Goal: Task Accomplishment & Management: Manage account settings

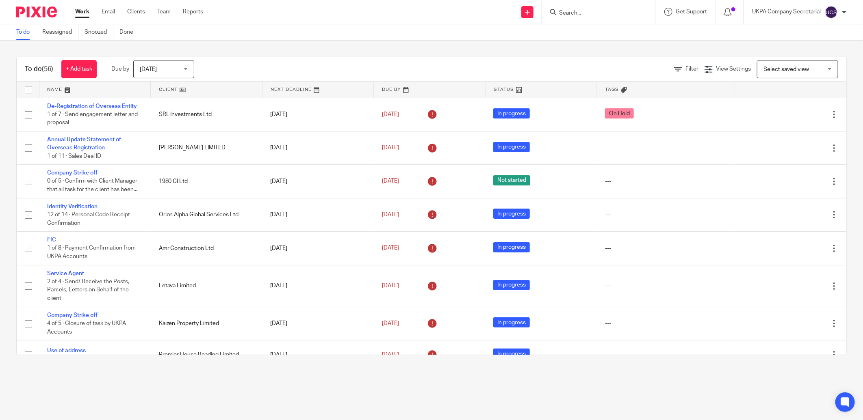
click at [596, 14] on input "Search" at bounding box center [594, 13] width 73 height 7
click at [606, 15] on input "Search" at bounding box center [594, 13] width 73 height 7
type input "ads"
click at [605, 34] on link at bounding box center [643, 35] width 175 height 19
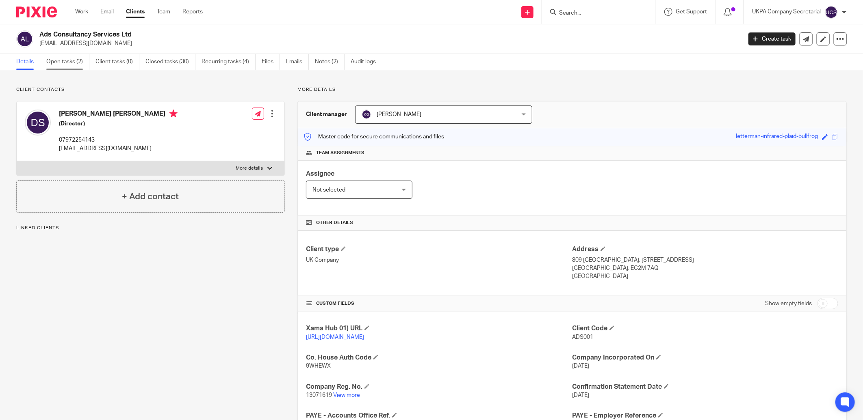
click at [64, 60] on link "Open tasks (2)" at bounding box center [67, 62] width 43 height 16
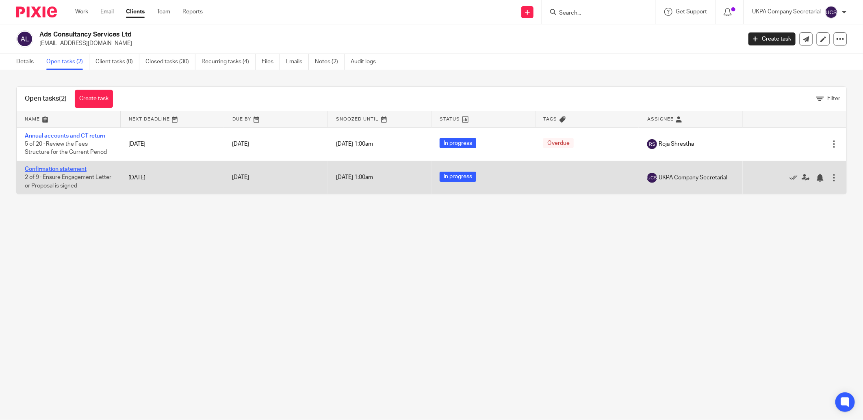
click at [60, 169] on link "Confirmation statement" at bounding box center [56, 169] width 62 height 6
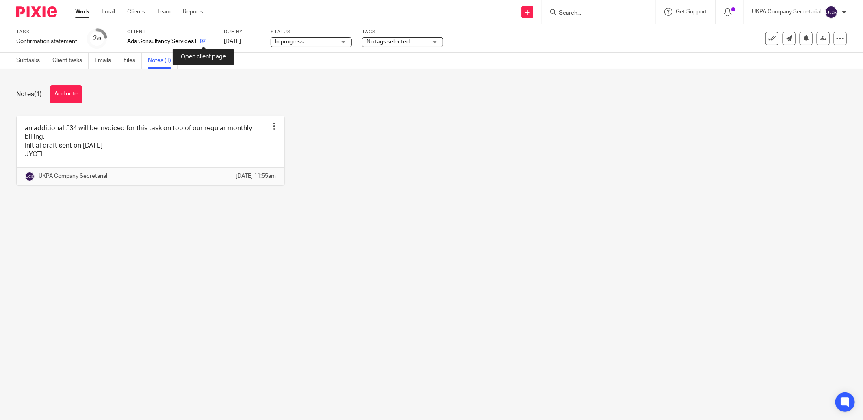
click at [201, 41] on icon at bounding box center [203, 41] width 6 height 6
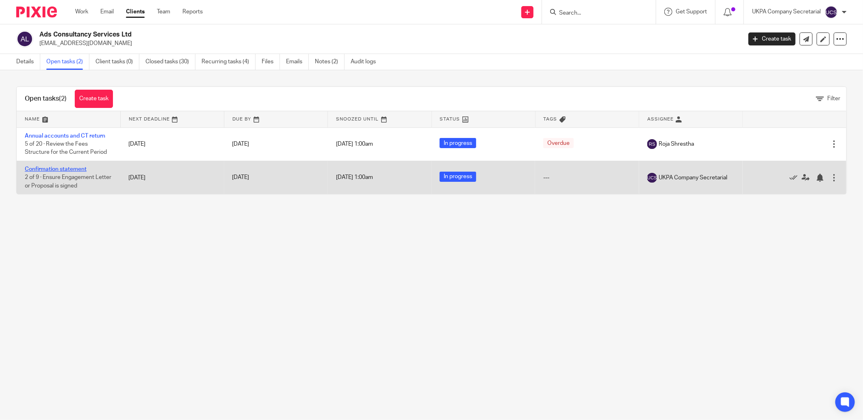
click at [70, 169] on link "Confirmation statement" at bounding box center [56, 169] width 62 height 6
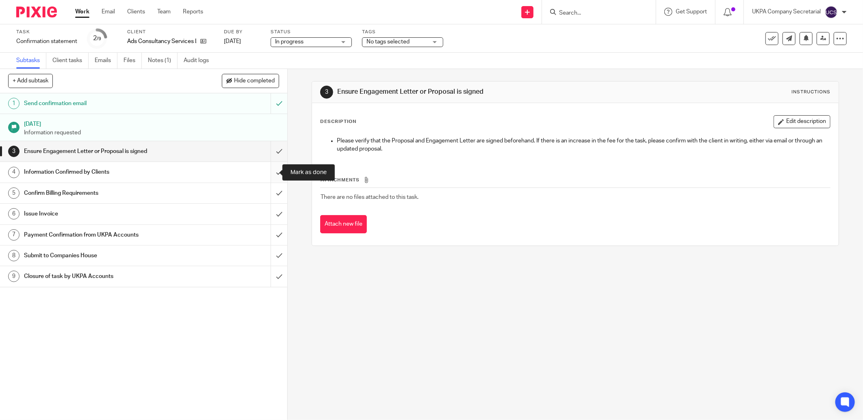
click at [271, 171] on input "submit" at bounding box center [143, 172] width 287 height 20
click at [271, 194] on input "submit" at bounding box center [143, 193] width 287 height 20
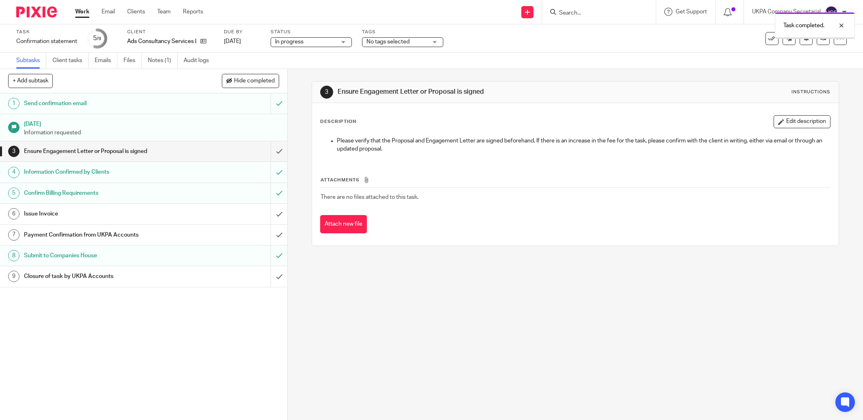
click at [156, 62] on link "Notes (1)" at bounding box center [163, 61] width 30 height 16
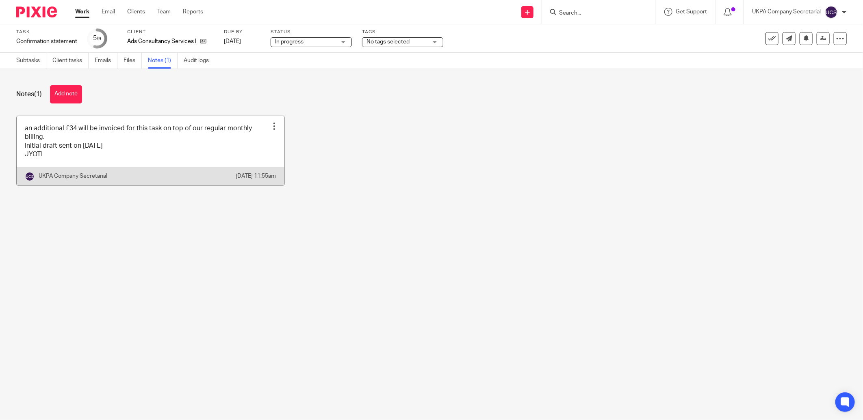
click at [127, 152] on link at bounding box center [151, 150] width 268 height 69
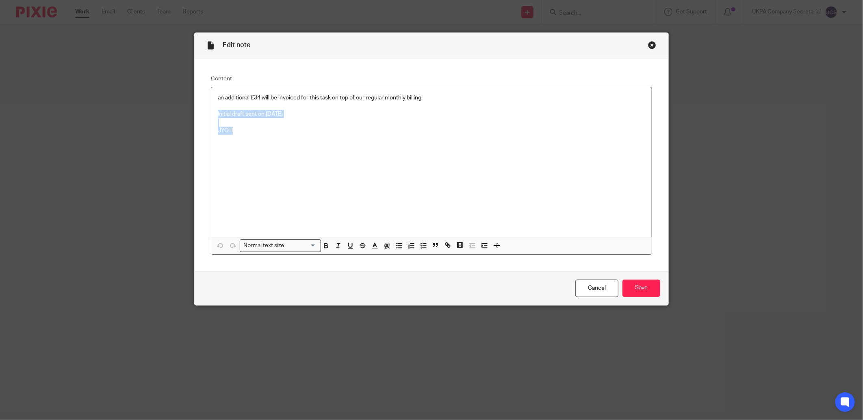
drag, startPoint x: 210, startPoint y: 114, endPoint x: 506, endPoint y: 251, distance: 325.8
click at [328, 128] on div "an additional £34 will be invoiced for this task on top of our regular monthly …" at bounding box center [431, 162] width 440 height 150
drag, startPoint x: 367, startPoint y: 175, endPoint x: 320, endPoint y: 163, distance: 48.8
click at [366, 175] on div "an additional £34 will be invoiced for this task on top of our regular monthly …" at bounding box center [431, 162] width 440 height 150
drag, startPoint x: 212, startPoint y: 115, endPoint x: 326, endPoint y: 114, distance: 114.1
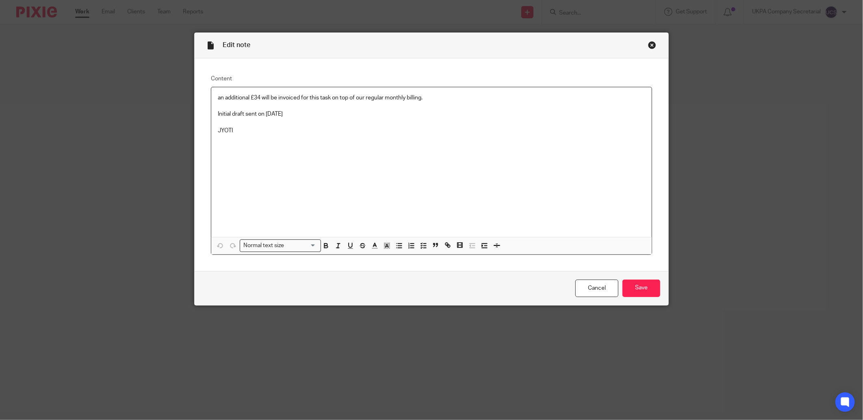
click at [325, 114] on div "an additional £34 will be invoiced for this task on top of our regular monthly …" at bounding box center [431, 162] width 440 height 150
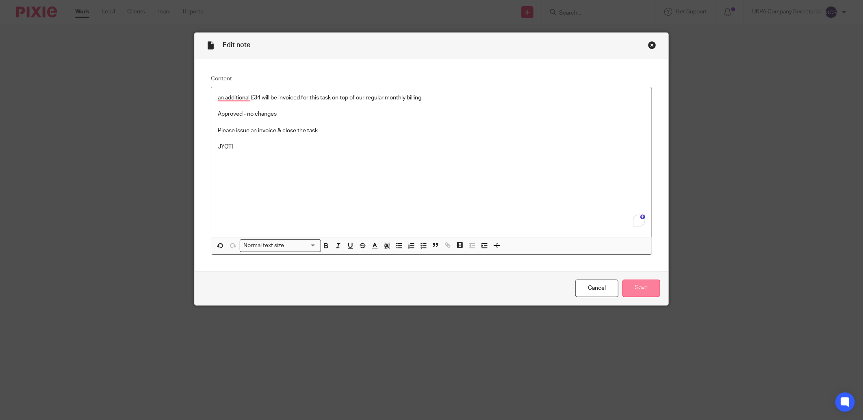
click at [633, 288] on input "Save" at bounding box center [641, 288] width 38 height 17
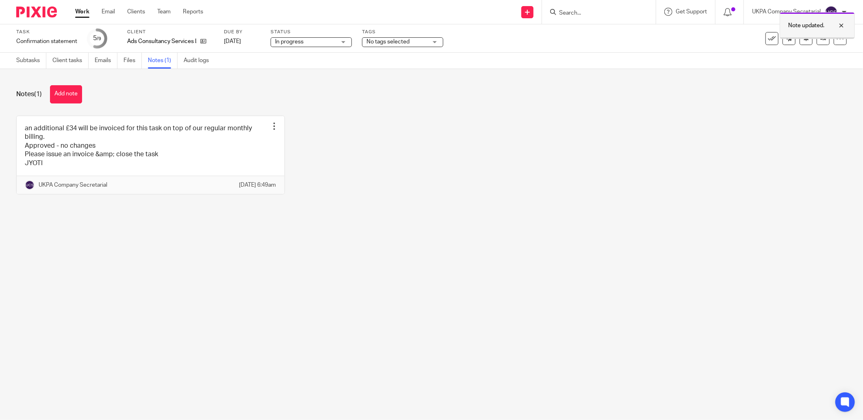
click at [839, 27] on div at bounding box center [835, 26] width 22 height 10
click at [820, 39] on icon at bounding box center [823, 38] width 6 height 6
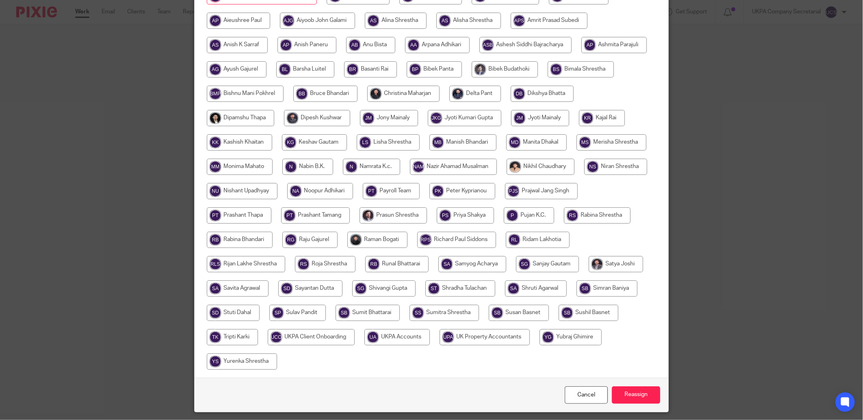
scroll to position [160, 0]
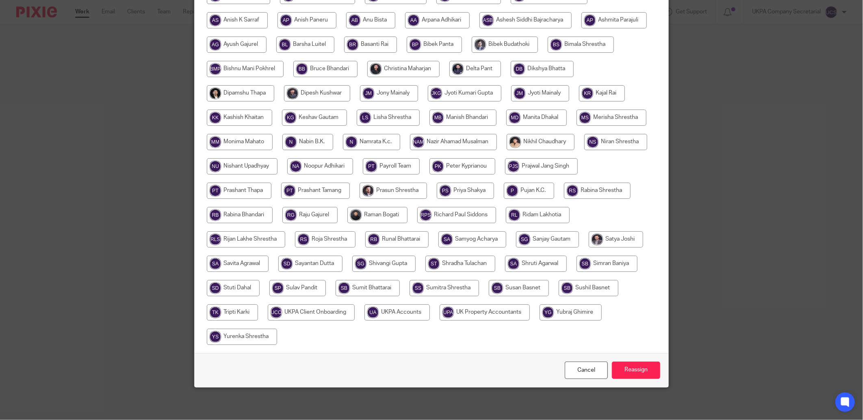
click at [430, 316] on input "radio" at bounding box center [396, 313] width 65 height 16
radio input "true"
click at [644, 374] on input "Reassign" at bounding box center [636, 370] width 48 height 17
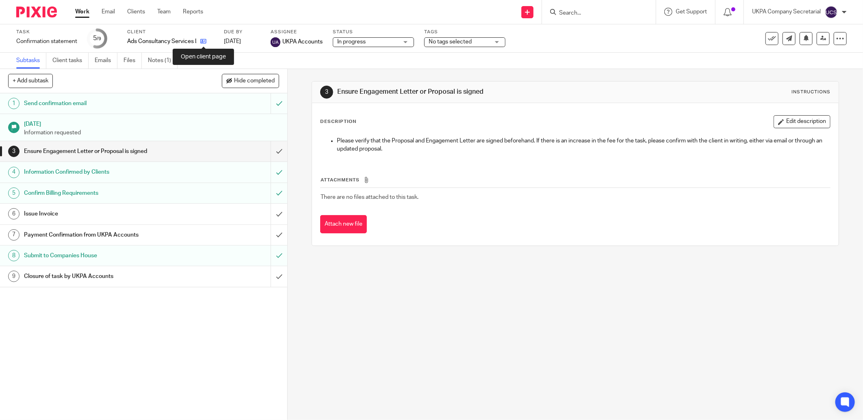
click at [203, 40] on icon at bounding box center [203, 41] width 6 height 6
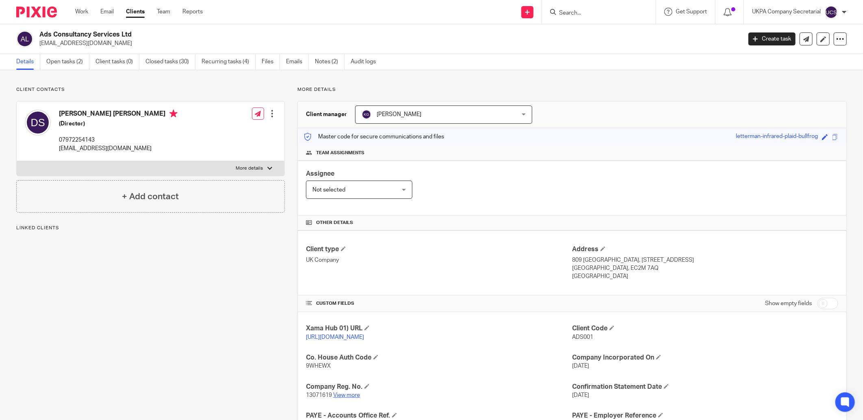
click at [343, 396] on link "View more" at bounding box center [346, 396] width 27 height 6
click at [578, 14] on input "Search" at bounding box center [594, 13] width 73 height 7
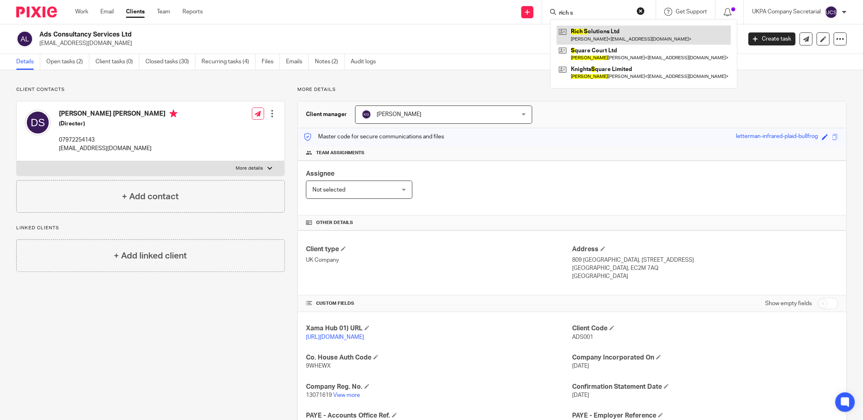
type input "rich s"
click at [627, 37] on link at bounding box center [643, 35] width 174 height 19
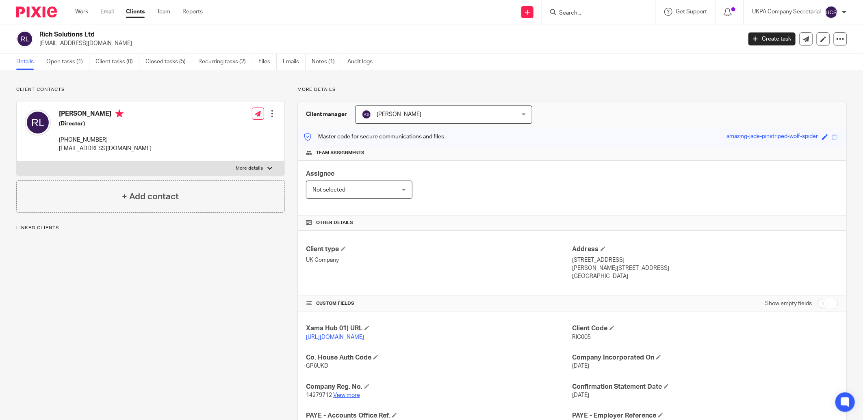
click at [343, 398] on link "View more" at bounding box center [346, 396] width 27 height 6
click at [577, 14] on input "Search" at bounding box center [594, 13] width 73 height 7
type input "gma g"
click at [627, 39] on link at bounding box center [630, 35] width 149 height 19
click at [348, 396] on link "View more" at bounding box center [346, 396] width 27 height 6
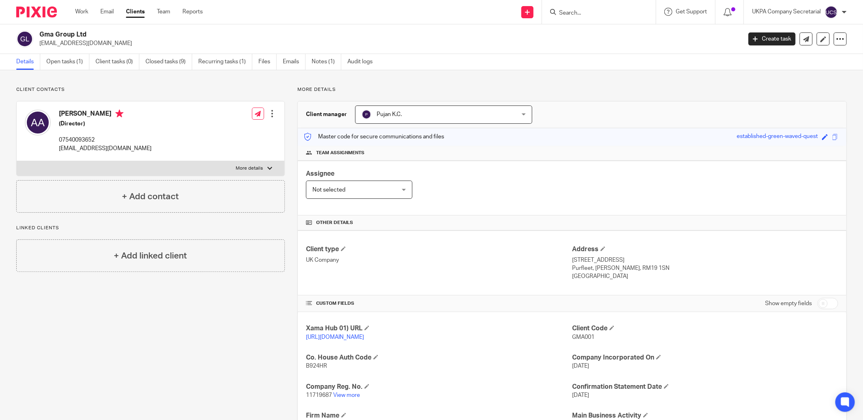
click at [577, 17] on div at bounding box center [599, 12] width 114 height 24
click at [576, 15] on input "Search" at bounding box center [594, 13] width 73 height 7
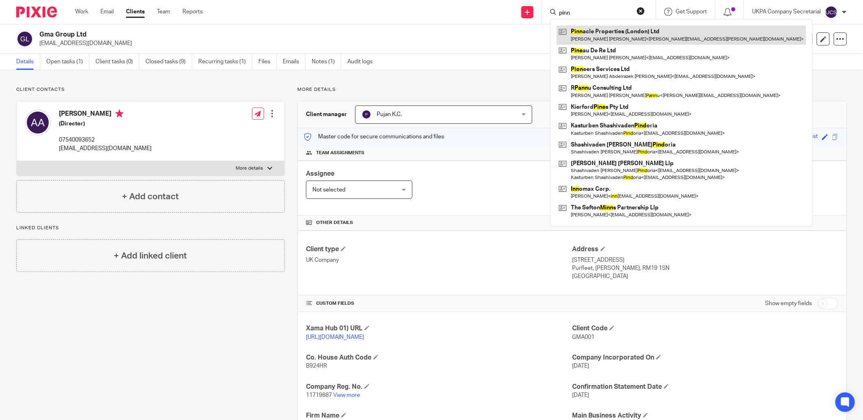
type input "pinn"
click at [611, 35] on link at bounding box center [680, 35] width 249 height 19
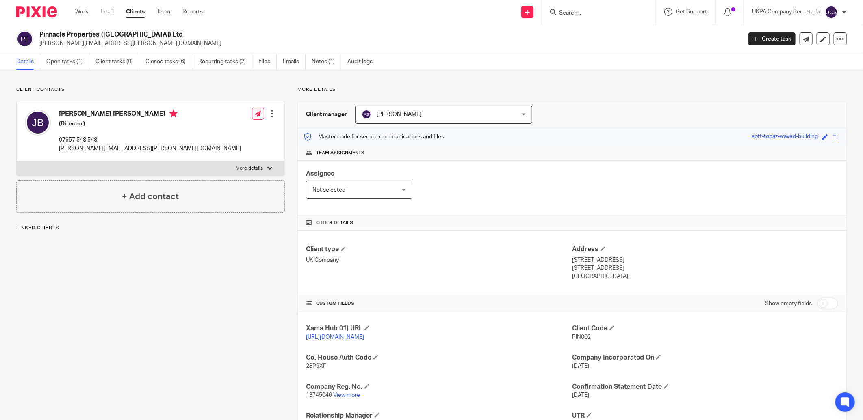
click at [342, 397] on link "View more" at bounding box center [346, 396] width 27 height 6
click at [607, 16] on input "Search" at bounding box center [594, 13] width 73 height 7
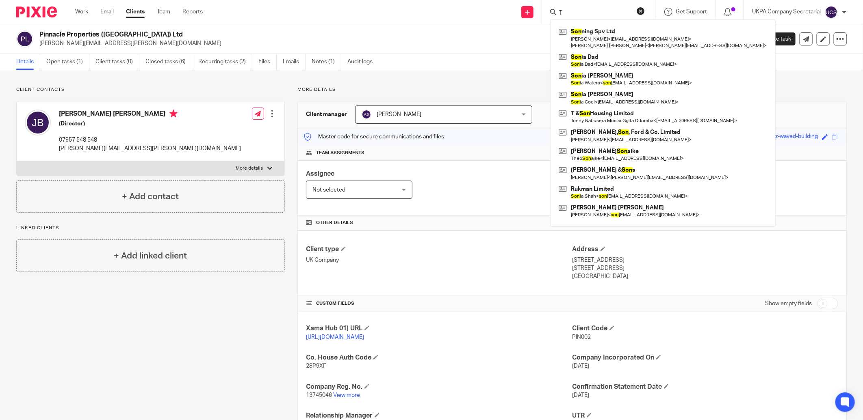
type input "T"
type input "s"
type input "T & son"
click at [604, 114] on link at bounding box center [662, 117] width 212 height 19
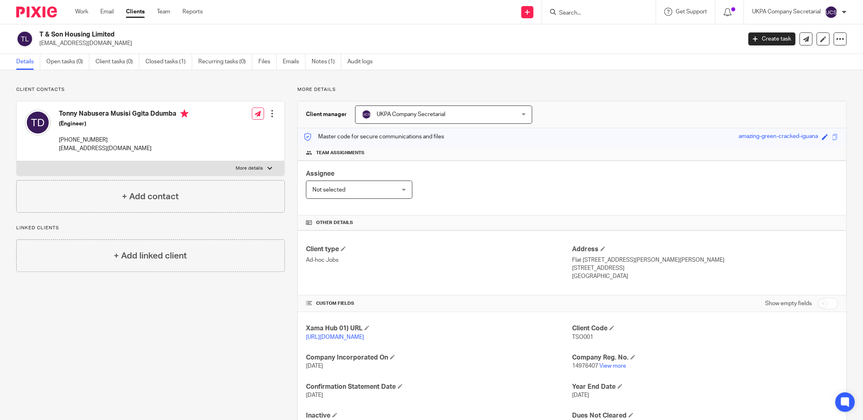
click at [39, 6] on img at bounding box center [36, 11] width 41 height 11
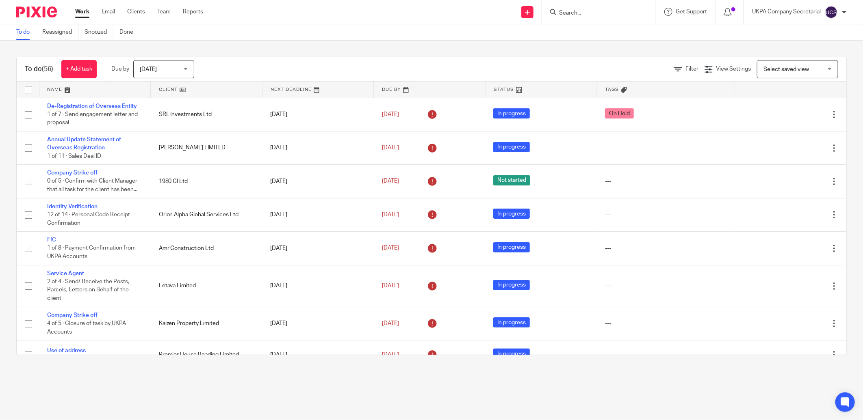
click at [586, 13] on input "Search" at bounding box center [594, 13] width 73 height 7
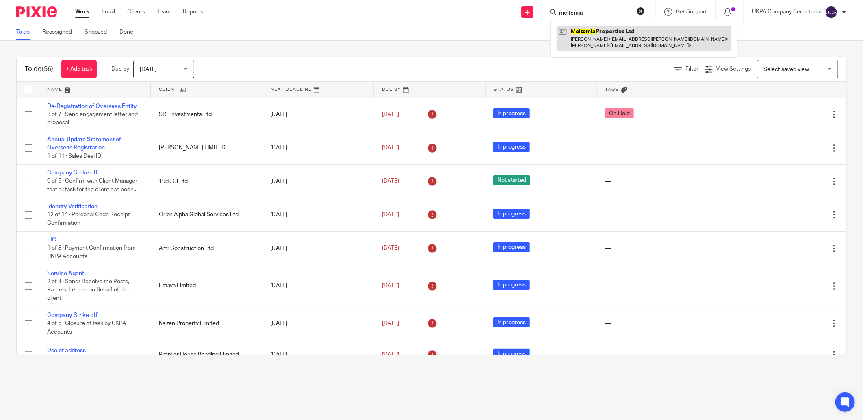
type input "meltemia"
click at [602, 38] on link at bounding box center [643, 38] width 174 height 25
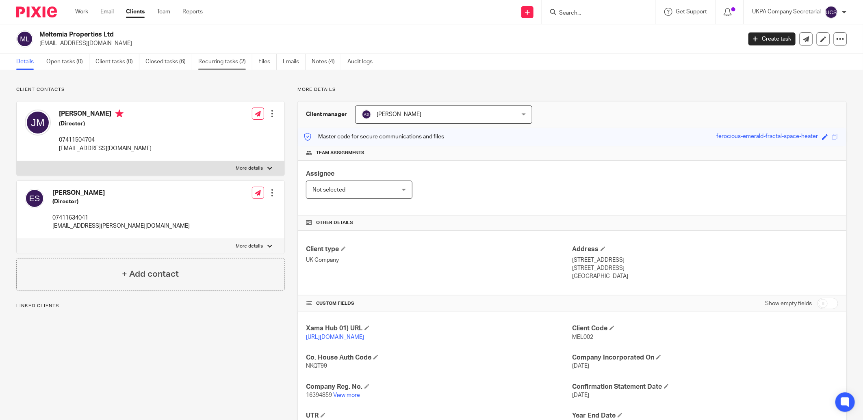
click at [227, 60] on link "Recurring tasks (2)" at bounding box center [225, 62] width 54 height 16
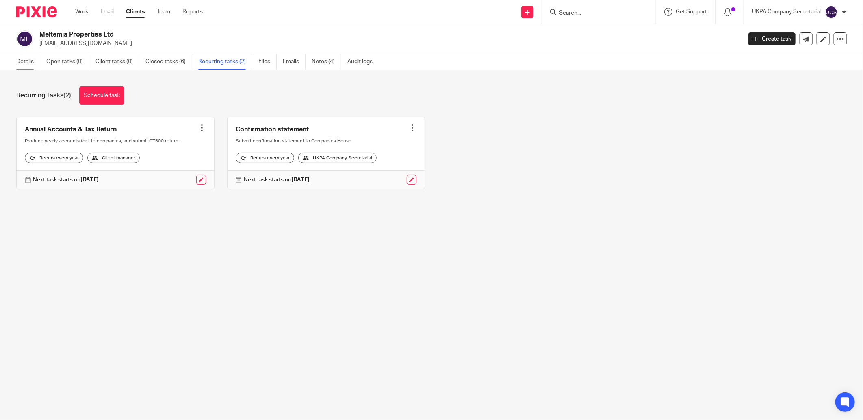
click at [24, 63] on link "Details" at bounding box center [28, 62] width 24 height 16
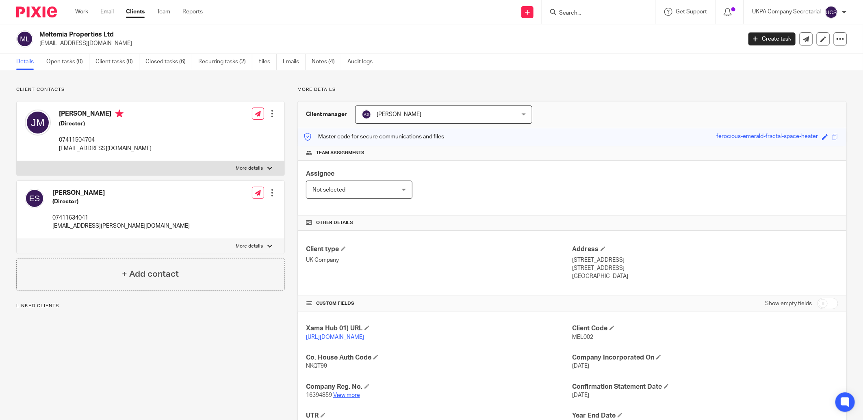
click at [338, 394] on link "View more" at bounding box center [346, 396] width 27 height 6
click at [228, 58] on link "Recurring tasks (2)" at bounding box center [225, 62] width 54 height 16
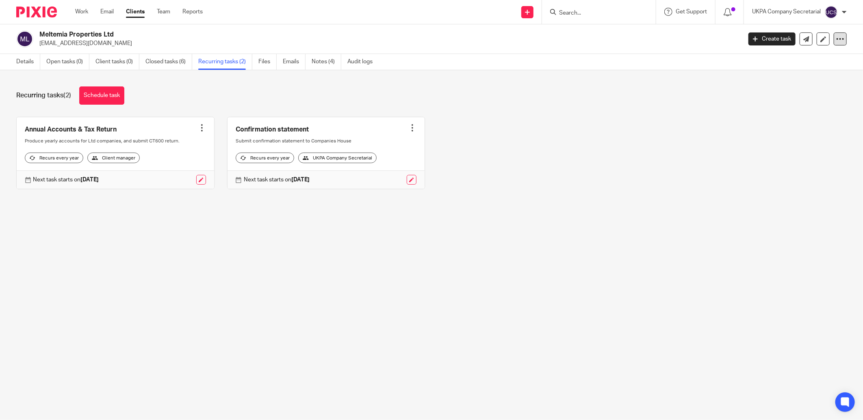
click at [836, 39] on icon at bounding box center [840, 39] width 8 height 8
click at [780, 58] on link "Update from Companies House" at bounding box center [789, 60] width 90 height 12
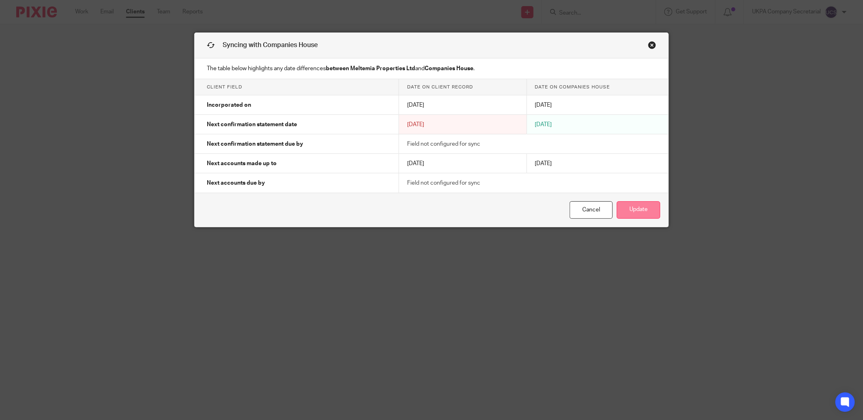
click at [638, 209] on button "Update" at bounding box center [637, 209] width 43 height 17
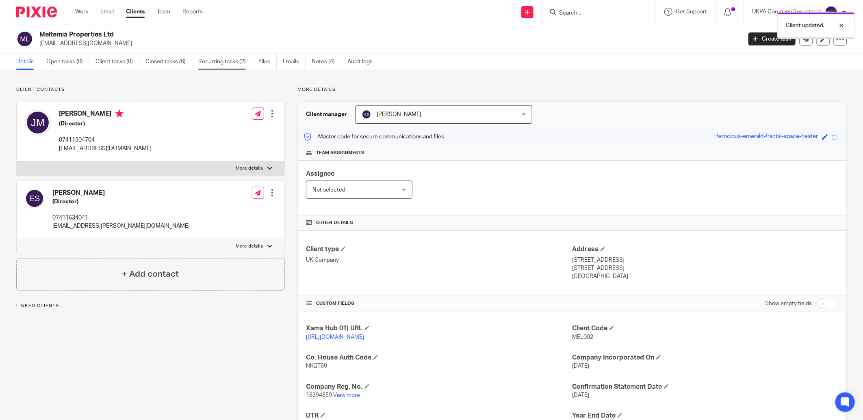
click at [219, 60] on link "Recurring tasks (2)" at bounding box center [225, 62] width 54 height 16
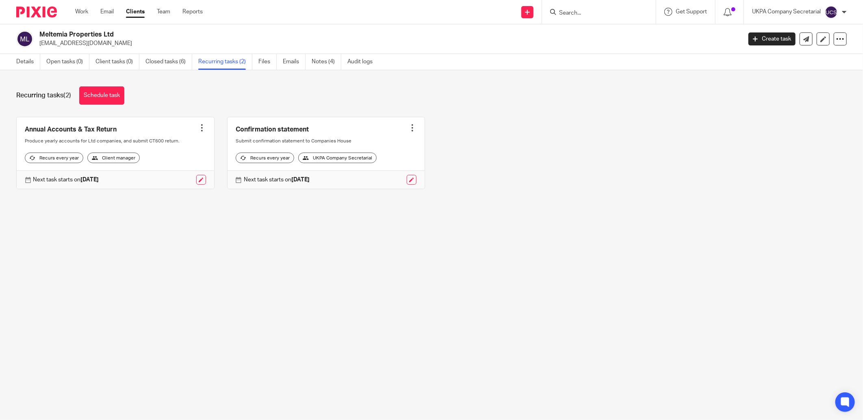
click at [588, 13] on input "Search" at bounding box center [594, 13] width 73 height 7
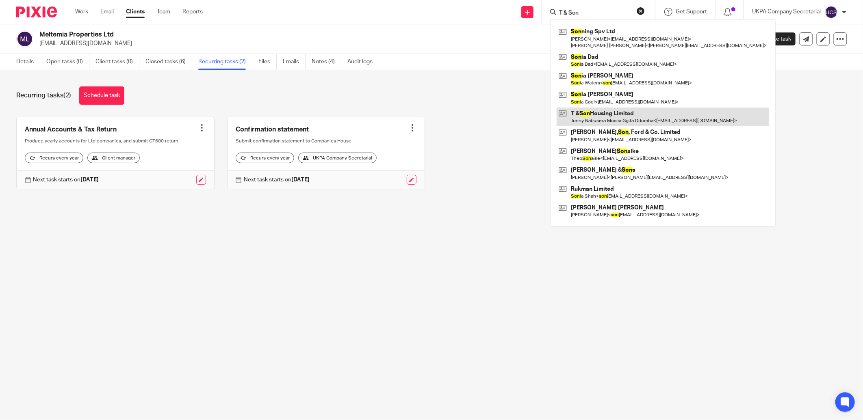
type input "T & Son"
click at [638, 120] on link at bounding box center [662, 117] width 212 height 19
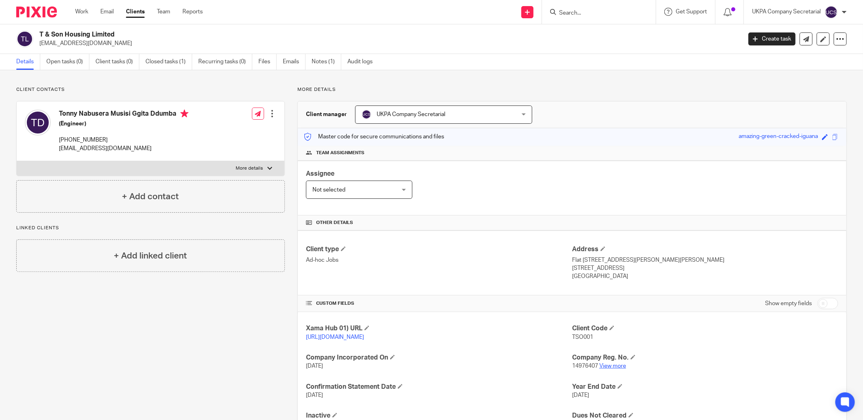
click at [607, 367] on link "View more" at bounding box center [612, 366] width 27 height 6
drag, startPoint x: 37, startPoint y: 41, endPoint x: 124, endPoint y: 43, distance: 86.9
click at [124, 43] on div "T & Son Housing Limited [EMAIL_ADDRESS][DOMAIN_NAME]" at bounding box center [376, 38] width 720 height 17
copy p "[EMAIL_ADDRESS][DOMAIN_NAME]"
click at [569, 13] on input "Search" at bounding box center [594, 13] width 73 height 7
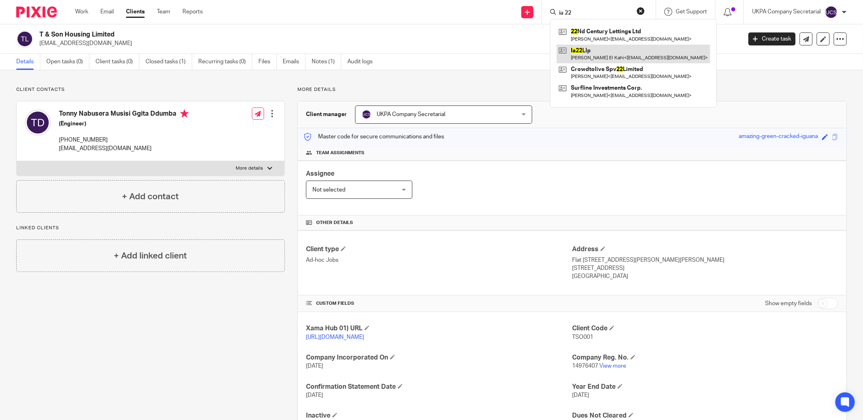
type input "ia 22"
click at [586, 51] on link at bounding box center [632, 54] width 153 height 19
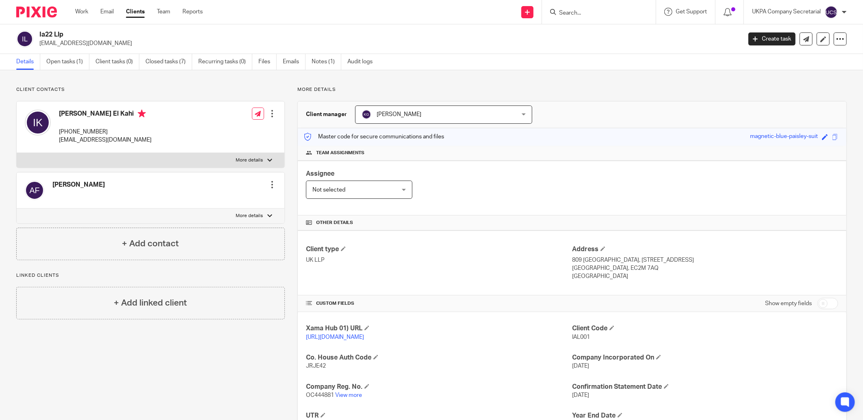
drag, startPoint x: 39, startPoint y: 45, endPoint x: 97, endPoint y: 47, distance: 58.1
click at [97, 47] on div "Ia22 Llp [EMAIL_ADDRESS][DOMAIN_NAME]" at bounding box center [376, 38] width 720 height 17
copy p "[EMAIL_ADDRESS][DOMAIN_NAME]"
click at [473, 248] on h4 "Client type" at bounding box center [439, 249] width 266 height 9
drag, startPoint x: 59, startPoint y: 139, endPoint x: 111, endPoint y: 143, distance: 52.5
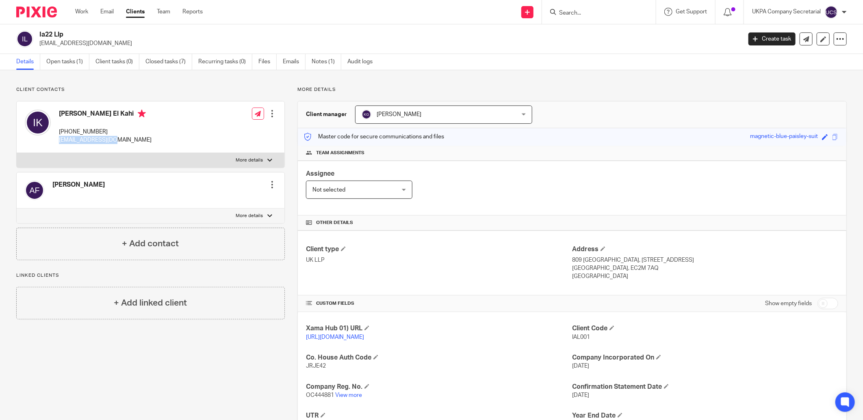
click at [111, 143] on p "imadkahi@yahoo.co.uk" at bounding box center [105, 140] width 93 height 8
drag, startPoint x: 111, startPoint y: 143, endPoint x: 121, endPoint y: 182, distance: 40.1
click at [121, 182] on div "Aline Feghali Edit contact Create client from contact Export data Make primary …" at bounding box center [151, 191] width 268 height 36
drag, startPoint x: 56, startPoint y: 140, endPoint x: 133, endPoint y: 139, distance: 77.2
click at [133, 139] on div "Imad El Kahi +971501145029 imadkahi@yahoo.co.uk Edit contact Create client from…" at bounding box center [151, 128] width 268 height 52
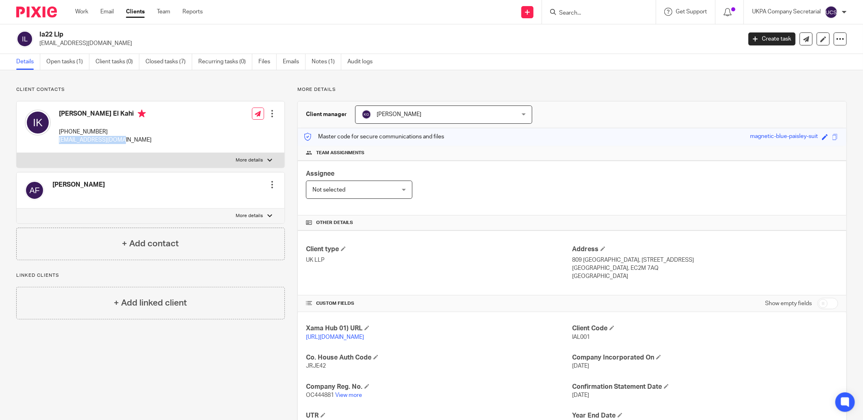
copy p "imadkahi@yahoo.co.uk"
click at [452, 241] on div "Client type UK LLP Address 809 Salisbury House, 29 Finsbury Circus London, EC2M…" at bounding box center [572, 263] width 548 height 65
click at [564, 14] on input "Search" at bounding box center [594, 13] width 73 height 7
click at [339, 396] on link "View more" at bounding box center [348, 396] width 27 height 6
click at [70, 61] on link "Open tasks (1)" at bounding box center [67, 62] width 43 height 16
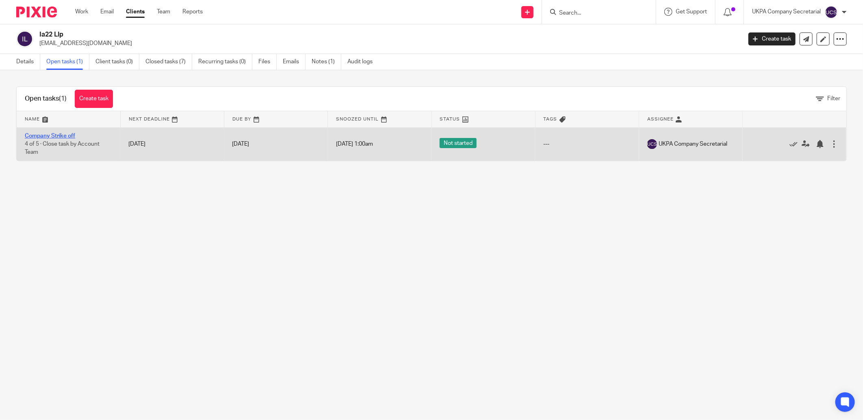
click at [33, 135] on link "Company Strike off" at bounding box center [50, 136] width 50 height 6
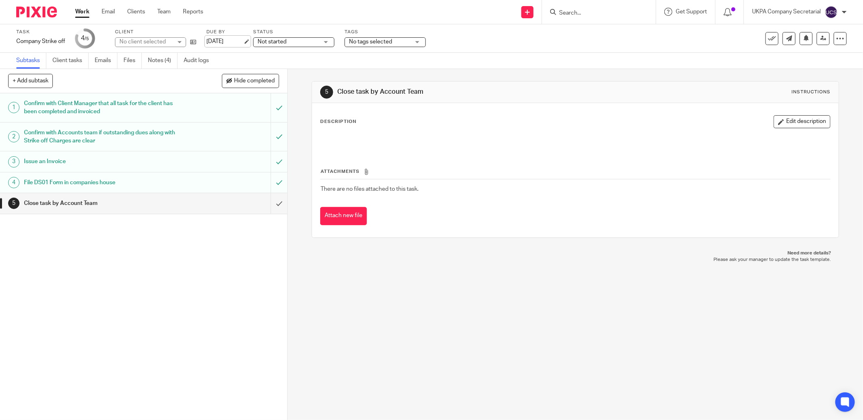
click at [229, 39] on link "31 Aug 2025" at bounding box center [224, 41] width 37 height 9
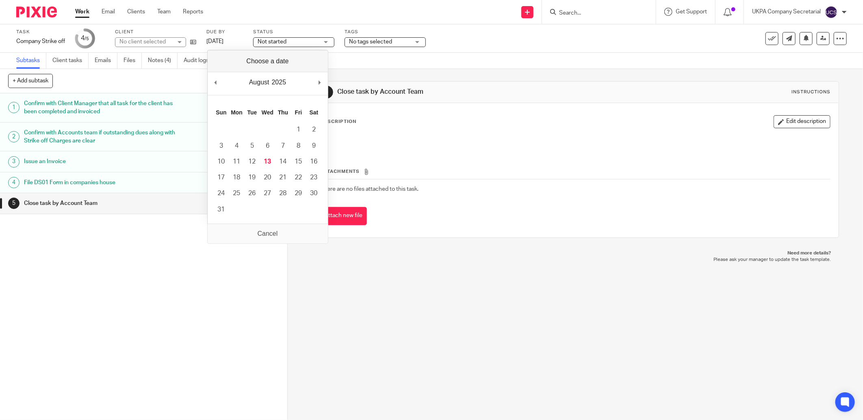
click at [172, 350] on div "1 Confirm with Client Manager that all task for the client has been completed a…" at bounding box center [143, 256] width 287 height 327
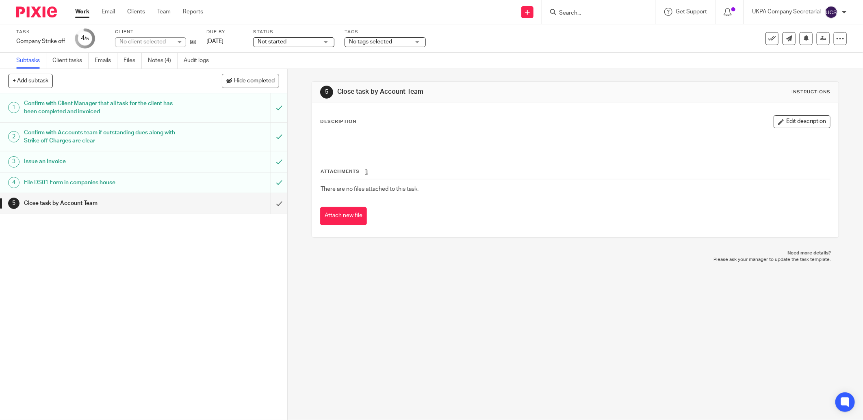
click at [283, 41] on span "Not started" at bounding box center [271, 42] width 29 height 6
drag, startPoint x: 283, startPoint y: 71, endPoint x: 862, endPoint y: 39, distance: 579.9
click at [283, 71] on span "In progress" at bounding box center [273, 72] width 28 height 6
click at [152, 58] on link "Notes (4)" at bounding box center [163, 61] width 30 height 16
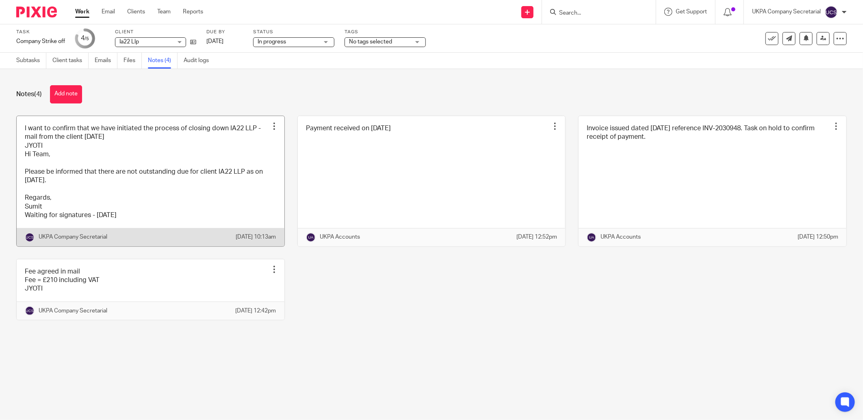
click at [118, 173] on link at bounding box center [151, 181] width 268 height 130
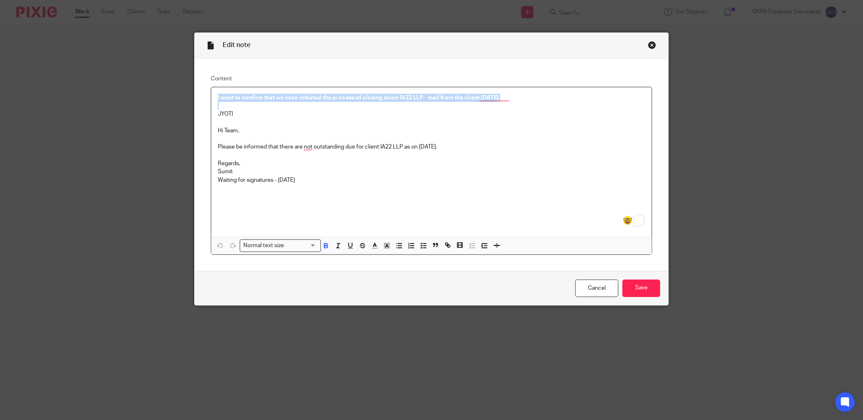
drag, startPoint x: 213, startPoint y: 99, endPoint x: 281, endPoint y: 104, distance: 68.4
click at [281, 104] on div "I want to confirm that we have initiated the process of closing down IA22 LLP -…" at bounding box center [431, 162] width 440 height 150
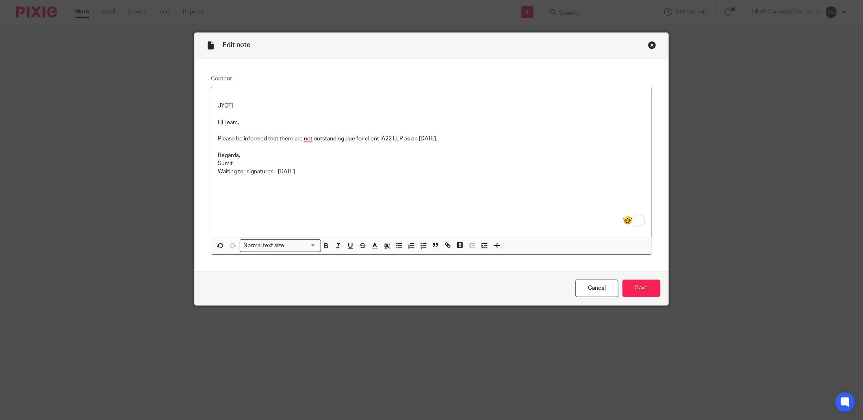
drag, startPoint x: 213, startPoint y: 123, endPoint x: 323, endPoint y: 184, distance: 125.9
click at [323, 184] on div "JYOTI Hi Team, Please be informed that there are not outstanding due for client…" at bounding box center [431, 162] width 440 height 150
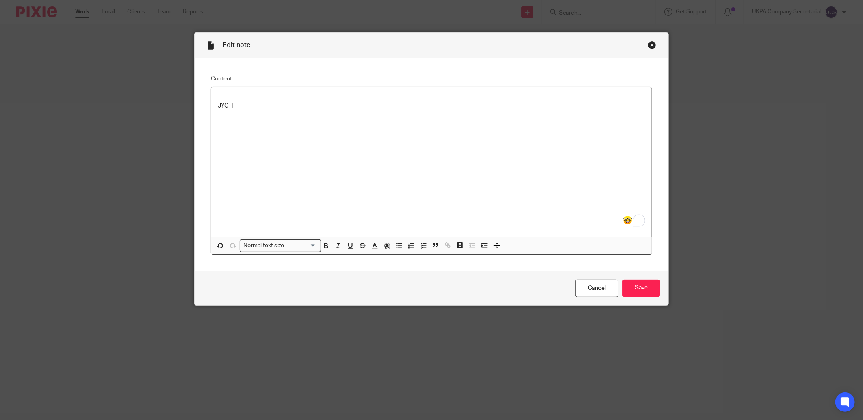
click at [218, 94] on p "To enrich screen reader interactions, please activate Accessibility in Grammarl…" at bounding box center [431, 98] width 427 height 8
click at [214, 97] on div "JYOTI" at bounding box center [431, 162] width 440 height 150
click at [240, 136] on p "JYOTI" at bounding box center [431, 139] width 427 height 8
click at [636, 291] on input "Save" at bounding box center [641, 288] width 38 height 17
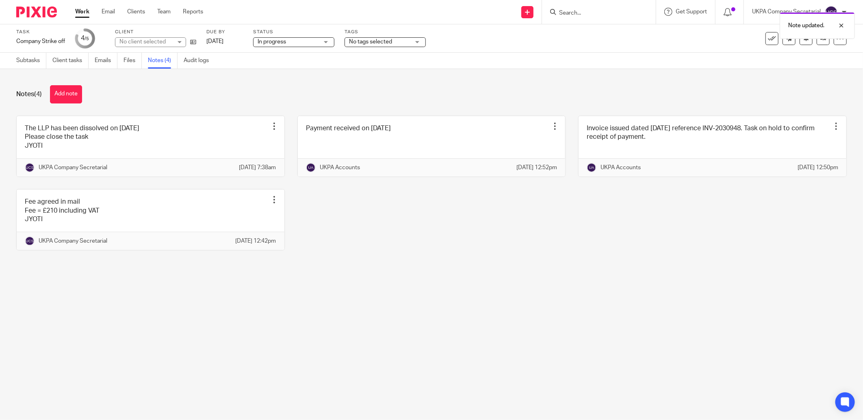
click at [807, 87] on div "Notes (4) Add note" at bounding box center [431, 94] width 830 height 18
click at [820, 41] on icon at bounding box center [823, 38] width 6 height 6
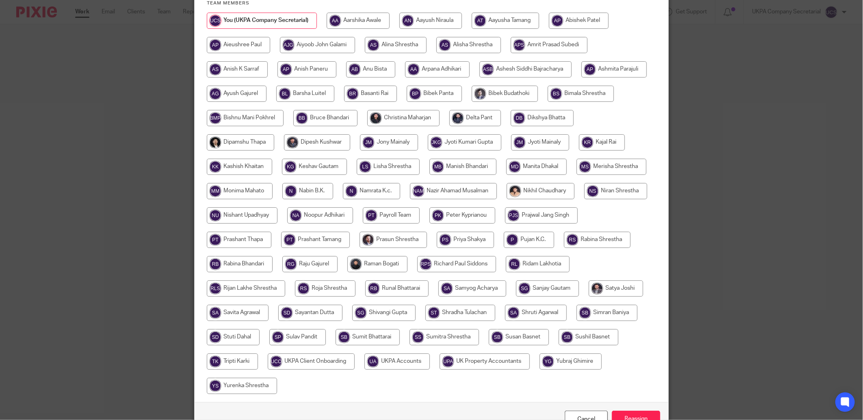
scroll to position [160, 0]
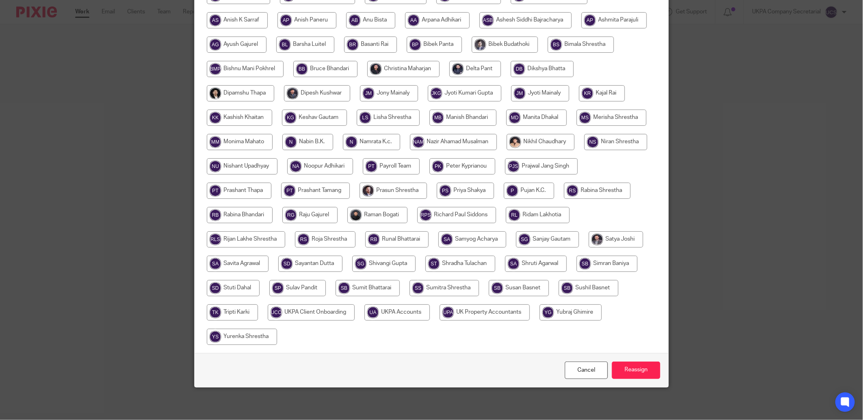
click at [430, 313] on input "radio" at bounding box center [396, 313] width 65 height 16
radio input "true"
click at [629, 373] on input "Reassign" at bounding box center [636, 370] width 48 height 17
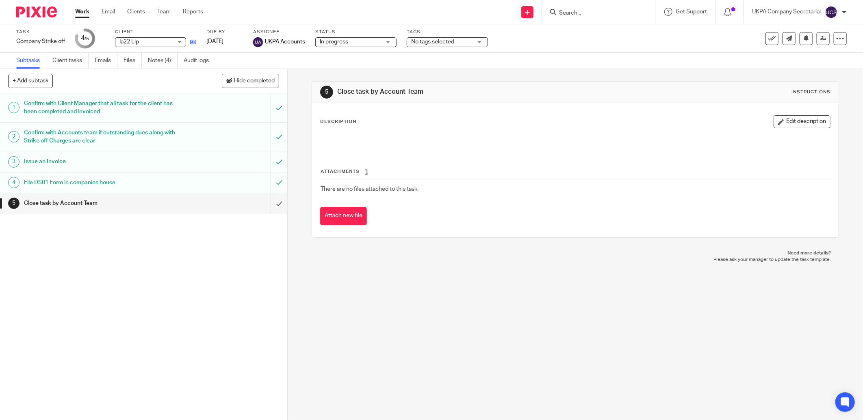
click at [195, 39] on link at bounding box center [191, 42] width 10 height 8
click at [566, 10] on input "Search" at bounding box center [594, 13] width 73 height 7
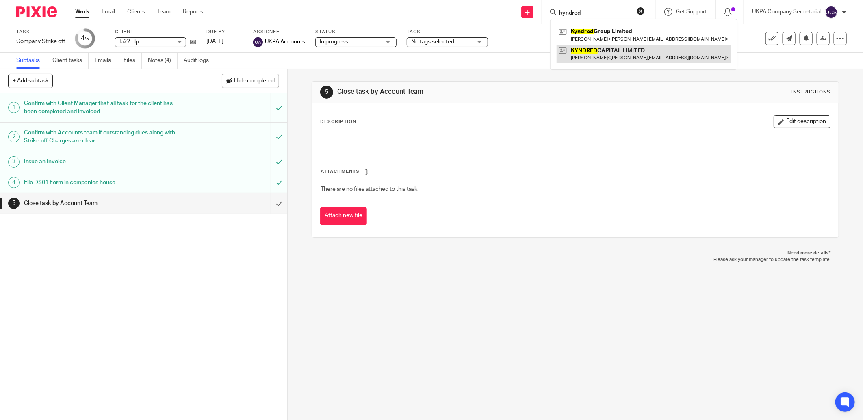
type input "kyndred"
click at [607, 55] on link at bounding box center [643, 54] width 174 height 19
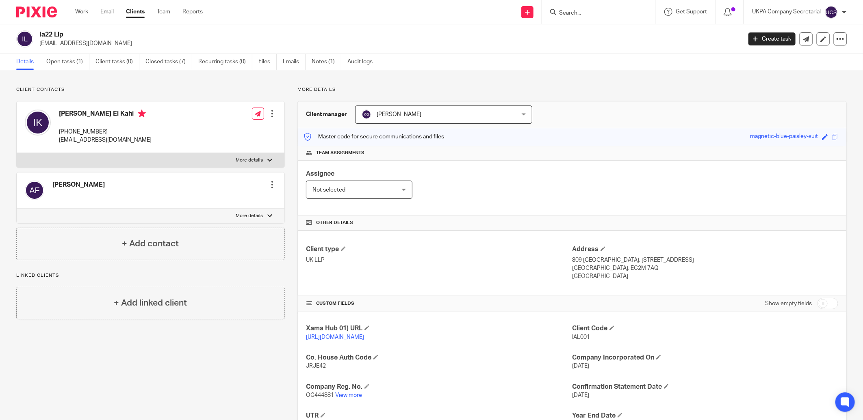
click at [575, 14] on input "Search" at bounding box center [594, 13] width 73 height 7
type input "rich solu"
click at [644, 33] on link at bounding box center [624, 35] width 137 height 19
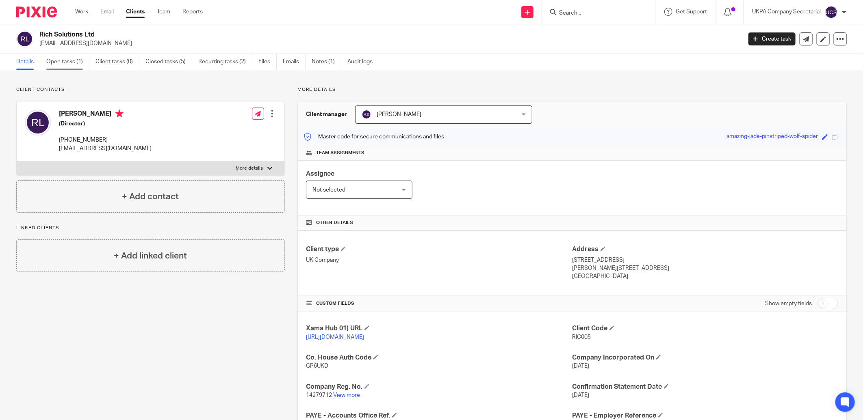
click at [54, 61] on link "Open tasks (1)" at bounding box center [67, 62] width 43 height 16
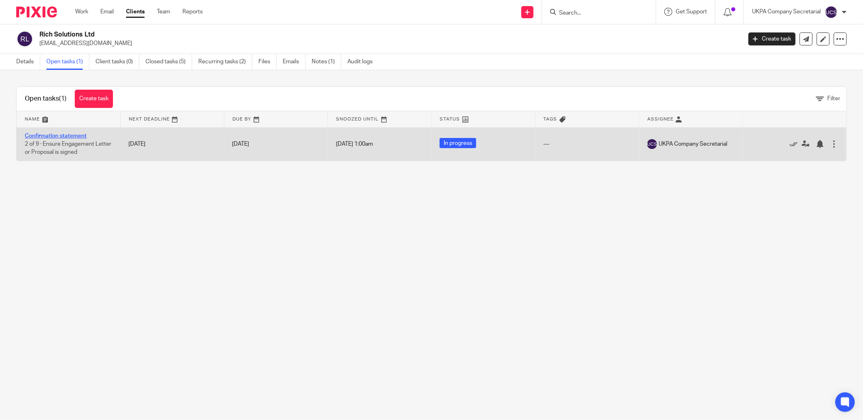
click at [51, 135] on link "Confirmation statement" at bounding box center [56, 136] width 62 height 6
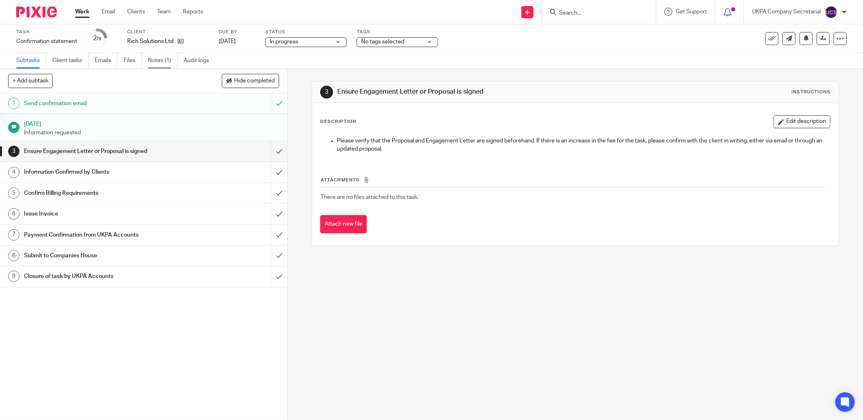
click at [154, 58] on link "Notes (1)" at bounding box center [163, 61] width 30 height 16
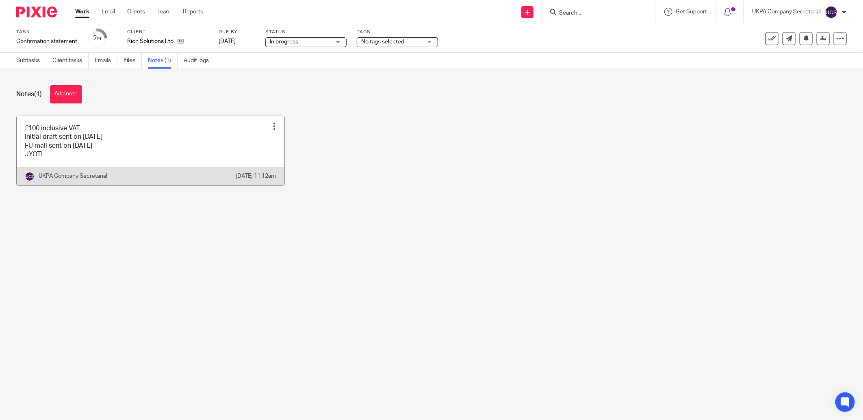
click at [86, 138] on link at bounding box center [151, 150] width 268 height 69
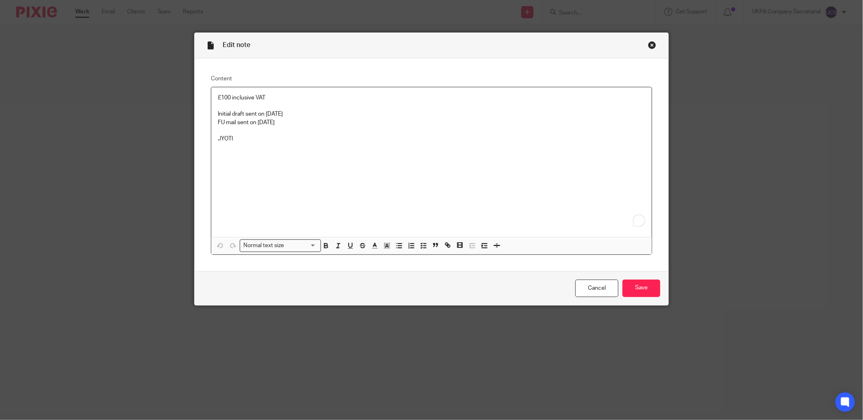
drag, startPoint x: 216, startPoint y: 115, endPoint x: 300, endPoint y: 124, distance: 84.1
click at [300, 124] on div "£100 inclusive VAT Initial draft sent on [DATE] FU mail sent on [DATE] JYOTI" at bounding box center [431, 162] width 440 height 150
click at [644, 291] on input "Save" at bounding box center [641, 288] width 38 height 17
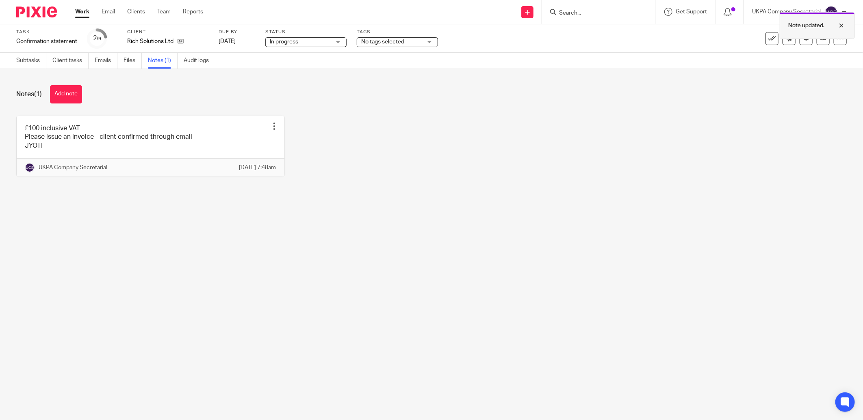
click at [839, 27] on div at bounding box center [835, 26] width 22 height 10
click at [820, 37] on icon at bounding box center [823, 38] width 6 height 6
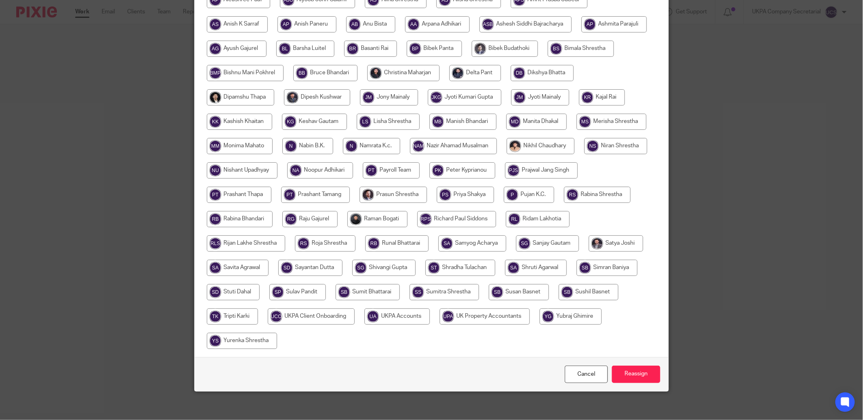
scroll to position [160, 0]
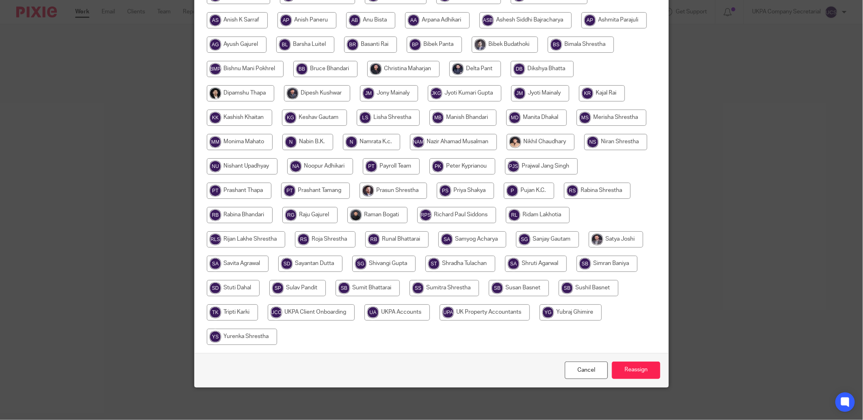
click at [430, 311] on input "radio" at bounding box center [396, 313] width 65 height 16
radio input "true"
click at [624, 371] on input "Reassign" at bounding box center [636, 370] width 48 height 17
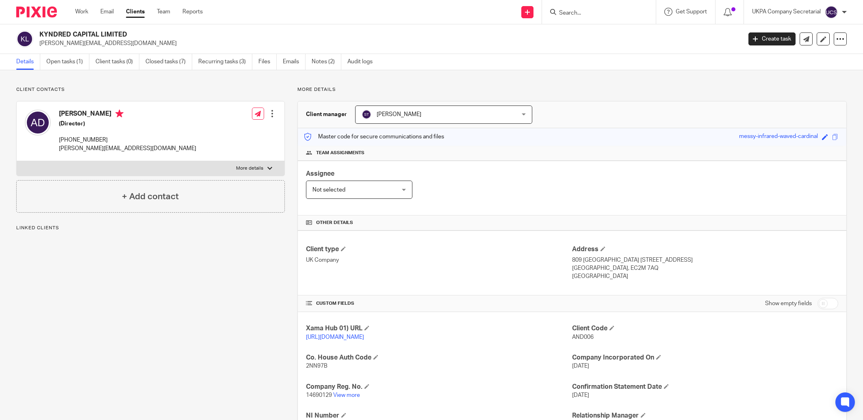
click at [340, 396] on link "View more" at bounding box center [346, 396] width 27 height 6
click at [587, 14] on input "Search" at bounding box center [594, 13] width 73 height 7
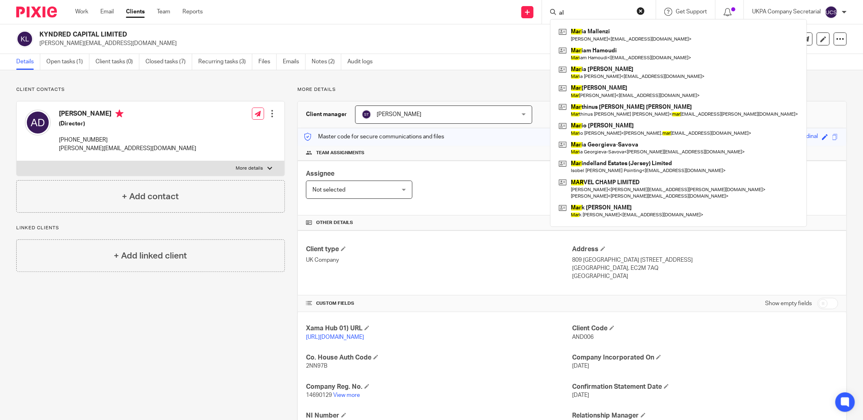
type input "a"
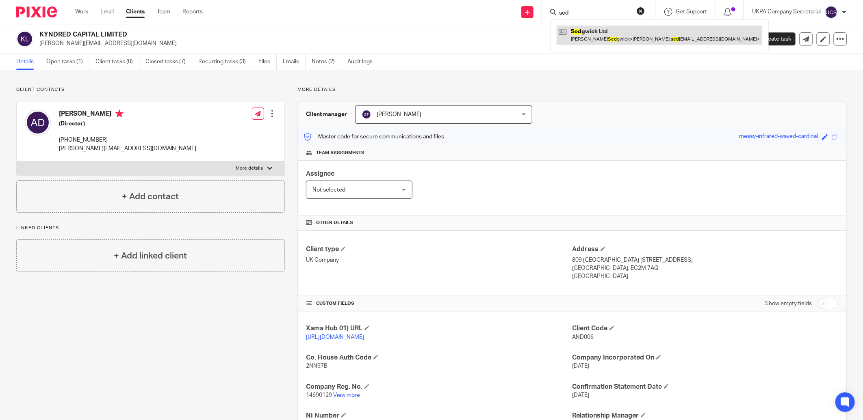
type input "sed"
click at [594, 33] on link at bounding box center [658, 35] width 205 height 19
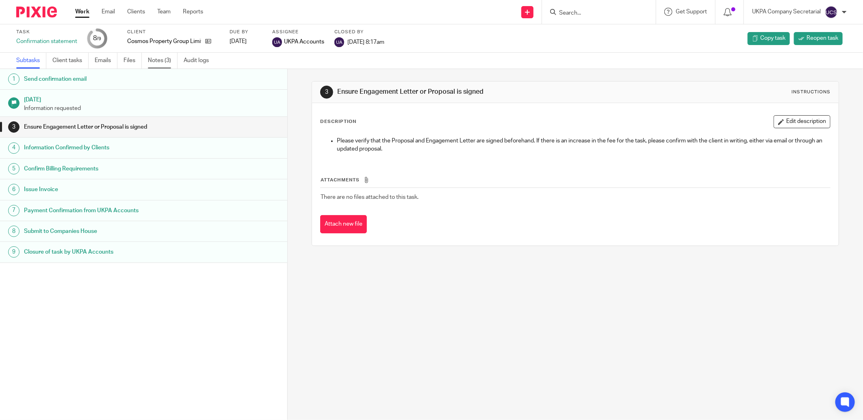
click at [165, 61] on link "Notes (3)" at bounding box center [163, 61] width 30 height 16
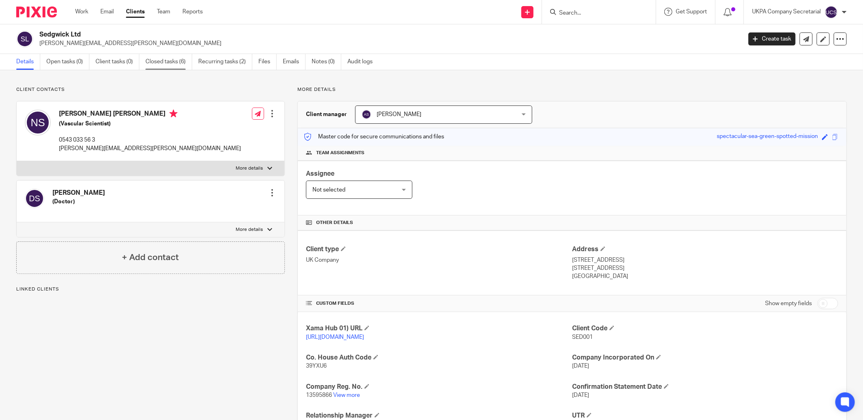
click at [175, 61] on link "Closed tasks (6)" at bounding box center [168, 62] width 47 height 16
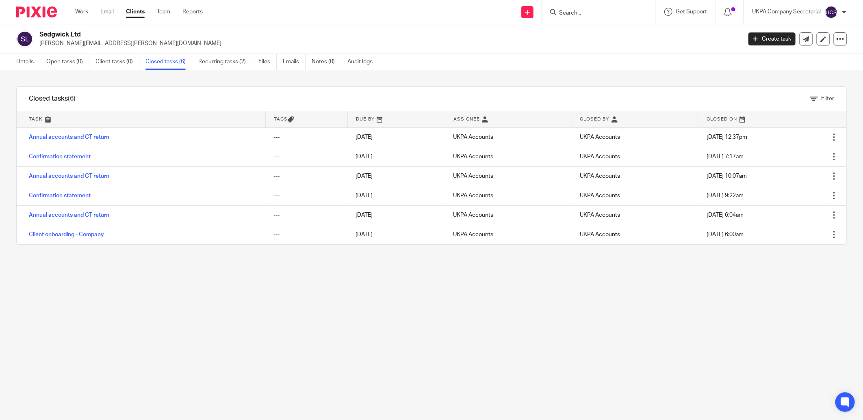
click at [51, 157] on link "Confirmation statement" at bounding box center [60, 157] width 62 height 6
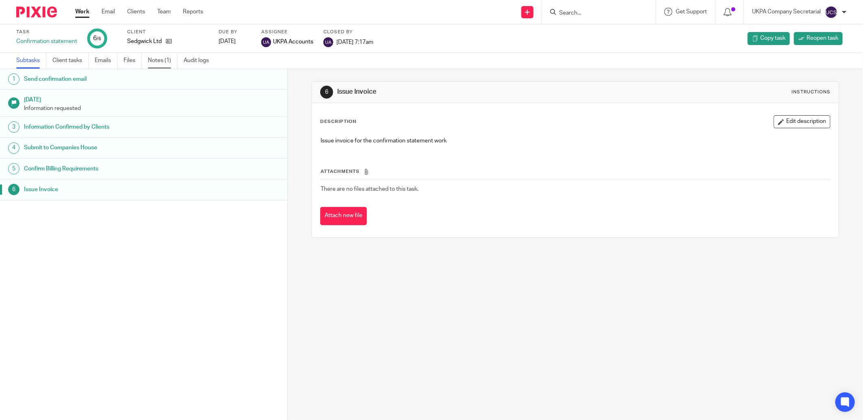
click at [157, 61] on link "Notes (1)" at bounding box center [163, 61] width 30 height 16
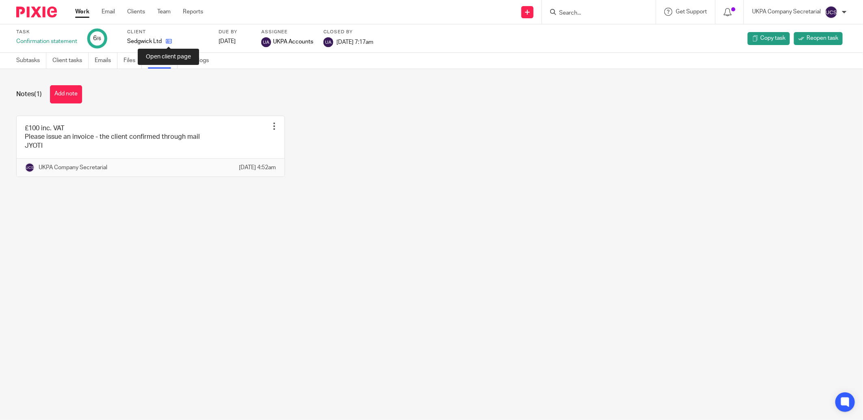
click at [169, 43] on icon at bounding box center [169, 41] width 6 height 6
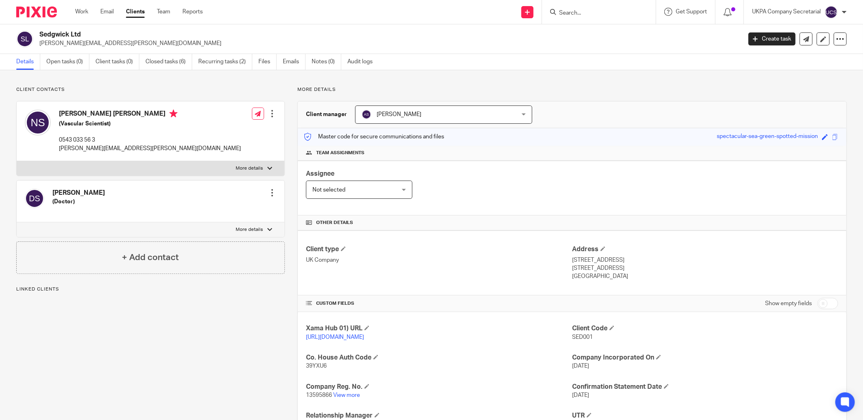
drag, startPoint x: 37, startPoint y: 34, endPoint x: 84, endPoint y: 35, distance: 47.5
click at [84, 35] on div "Sedgwick Ltd nicola.sedgwick@hotmail.co.uk" at bounding box center [376, 38] width 720 height 17
copy h2 "Sedgwick Ltd"
click at [461, 272] on div "Client type UK Company" at bounding box center [439, 263] width 266 height 36
click at [563, 10] on input "Search" at bounding box center [594, 13] width 73 height 7
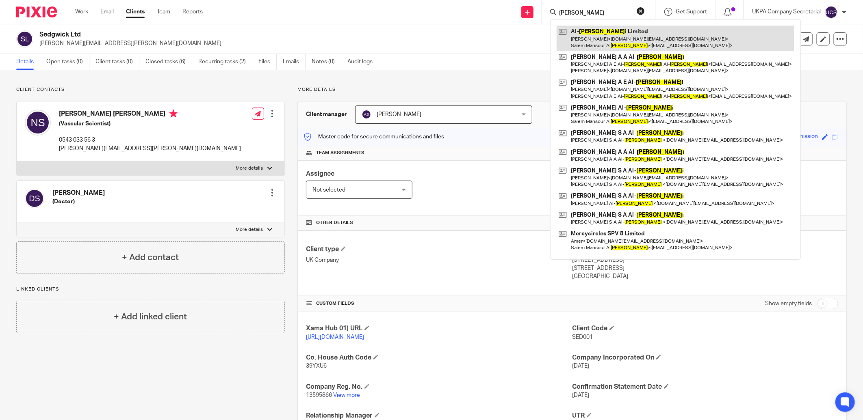
type input "al marr"
click at [620, 35] on link at bounding box center [675, 38] width 238 height 25
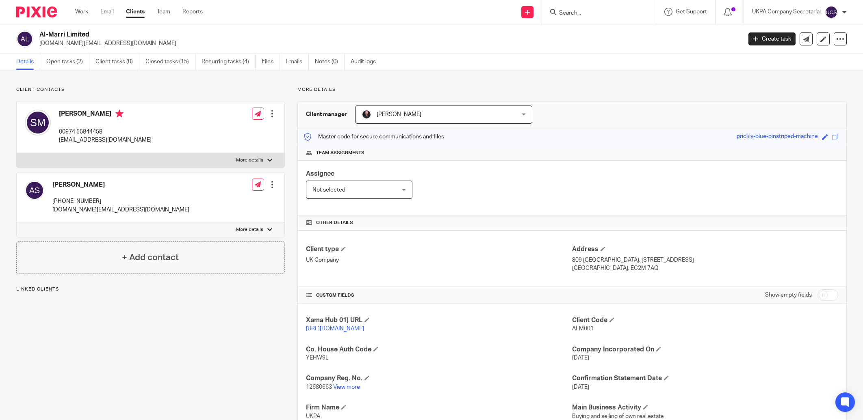
click at [65, 58] on link "Open tasks (2)" at bounding box center [67, 62] width 43 height 16
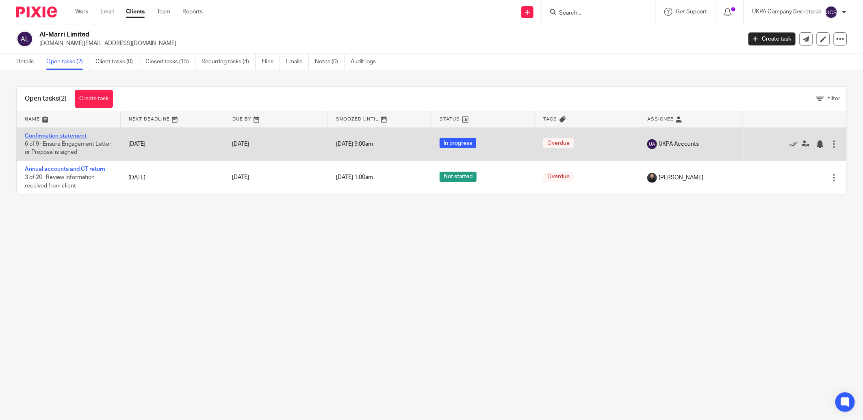
click at [58, 133] on link "Confirmation statement" at bounding box center [56, 136] width 62 height 6
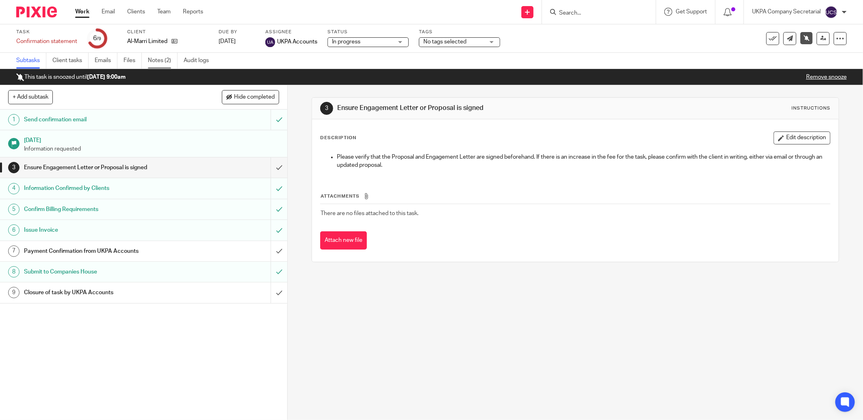
click at [155, 59] on link "Notes (2)" at bounding box center [163, 61] width 30 height 16
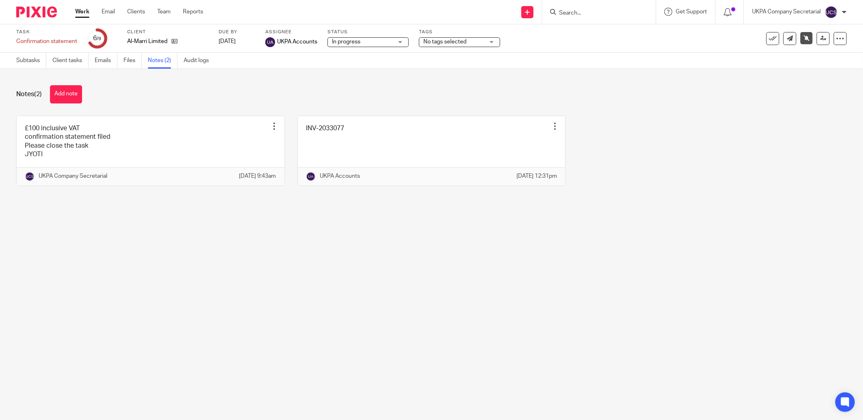
drag, startPoint x: 570, startPoint y: 13, endPoint x: 575, endPoint y: 12, distance: 5.7
click at [570, 13] on input "Search" at bounding box center [594, 13] width 73 height 7
type input "forma"
click at [627, 37] on link at bounding box center [662, 35] width 212 height 19
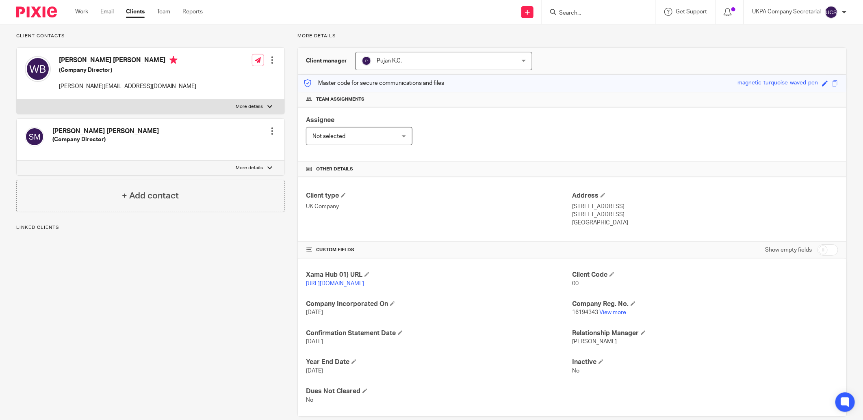
scroll to position [67, 0]
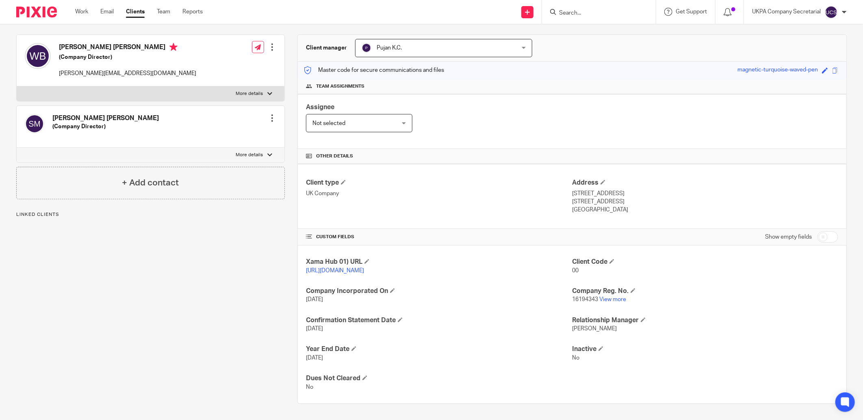
click at [817, 236] on input "checkbox" at bounding box center [827, 236] width 21 height 11
checkbox input "true"
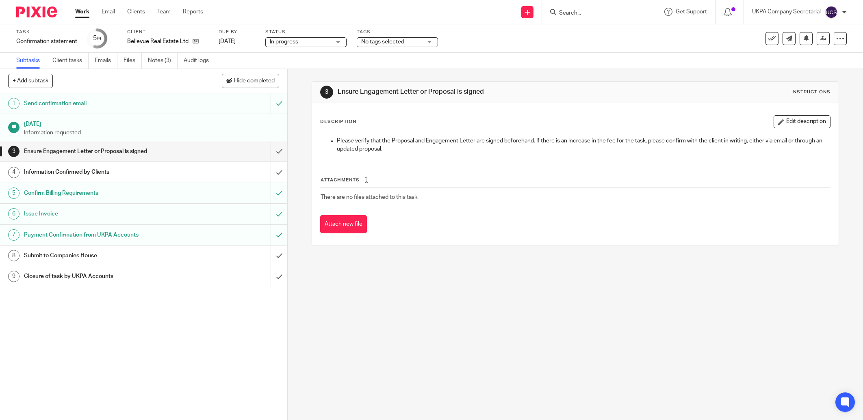
click at [164, 59] on link "Notes (3)" at bounding box center [163, 61] width 30 height 16
click at [166, 62] on link "Notes (3)" at bounding box center [163, 61] width 30 height 16
click at [165, 58] on link "Notes (3)" at bounding box center [163, 61] width 30 height 16
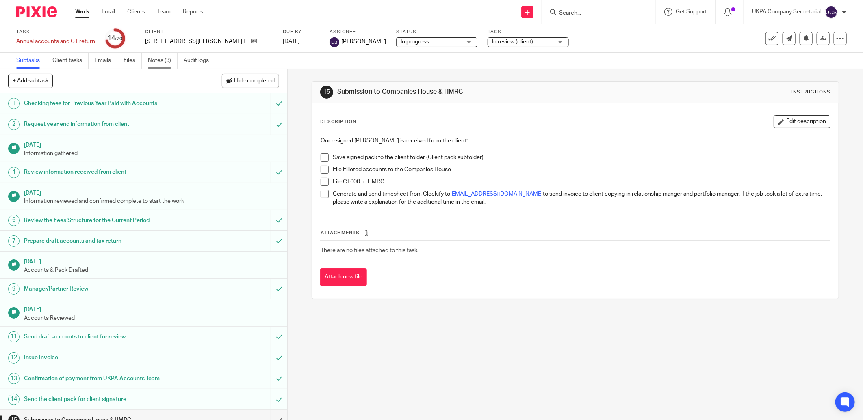
click at [169, 59] on link "Notes (3)" at bounding box center [163, 61] width 30 height 16
